Goal: Task Accomplishment & Management: Manage account settings

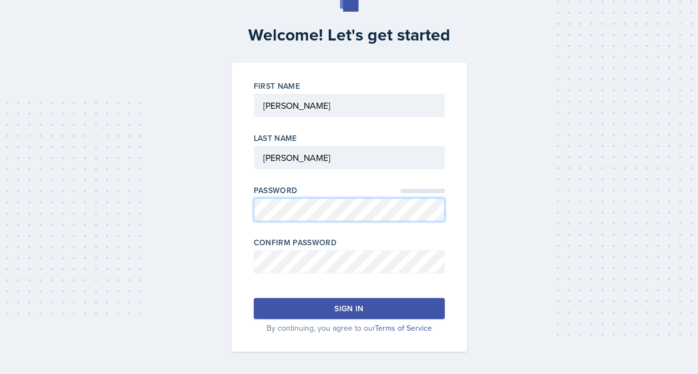
scroll to position [38, 0]
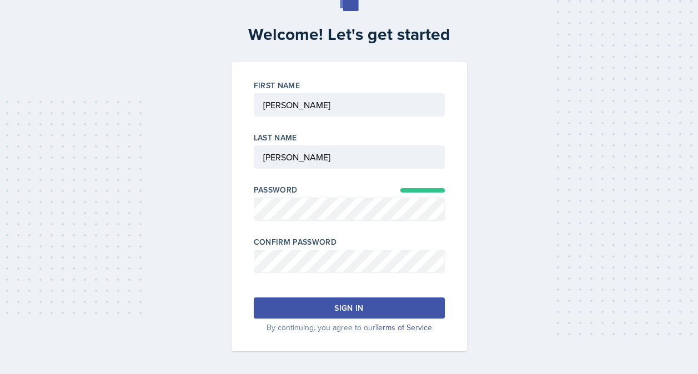
click at [446, 257] on div "First Name Last Name Password Confirm Password Sign in By continuing, you agree…" at bounding box center [348, 206] width 235 height 289
click at [398, 310] on button "Sign in" at bounding box center [349, 307] width 191 height 21
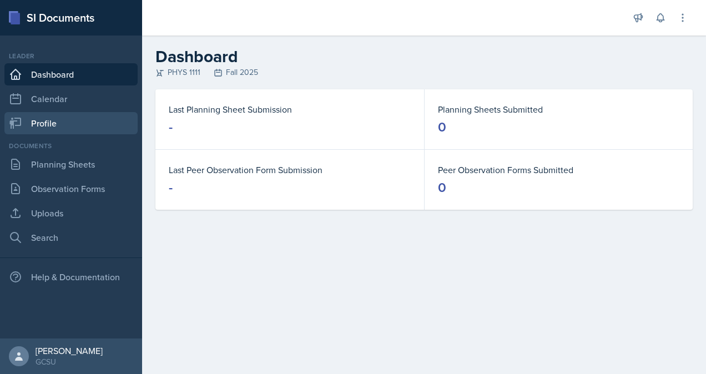
click at [36, 119] on link "Profile" at bounding box center [70, 123] width 133 height 22
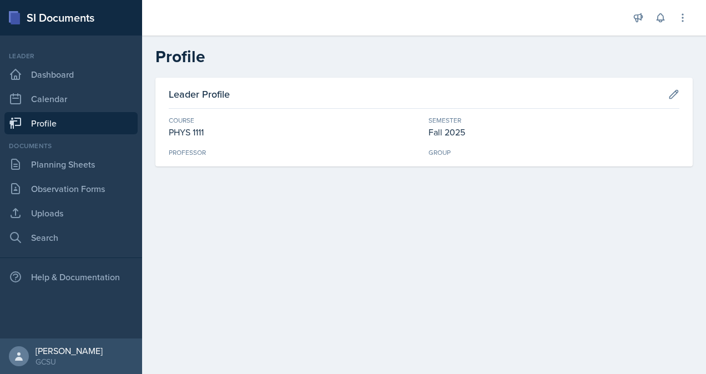
click at [195, 152] on div "Professor" at bounding box center [294, 153] width 251 height 10
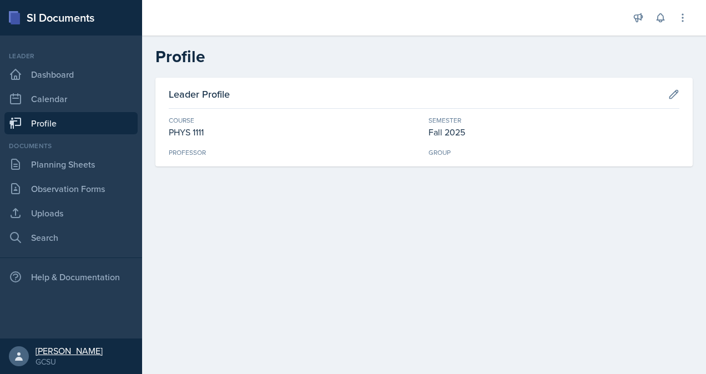
click at [49, 352] on div "[PERSON_NAME]" at bounding box center [69, 350] width 67 height 11
